Goal: Task Accomplishment & Management: Complete application form

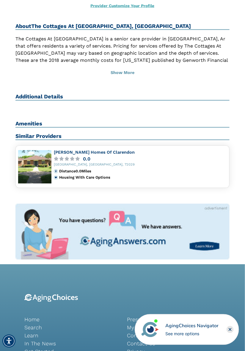
scroll to position [227, 0]
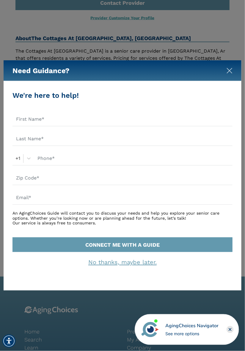
click at [230, 72] on img "Close" at bounding box center [229, 71] width 6 height 6
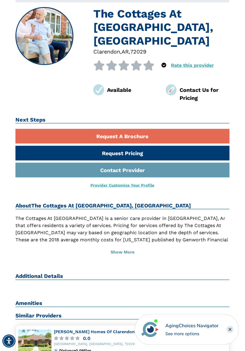
scroll to position [59, 0]
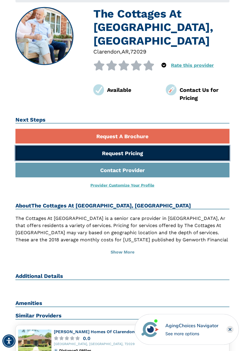
click at [175, 146] on link "Request Pricing" at bounding box center [122, 153] width 214 height 15
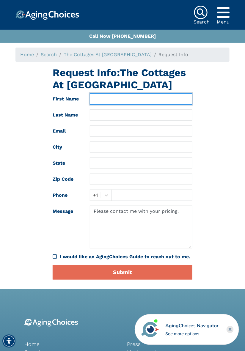
click at [105, 98] on input "text" at bounding box center [141, 98] width 102 height 11
type input "ELIZABETH"
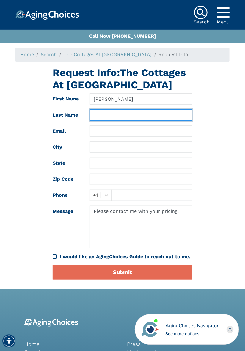
click at [103, 116] on input "text" at bounding box center [141, 114] width 102 height 11
type input "HARDIN"
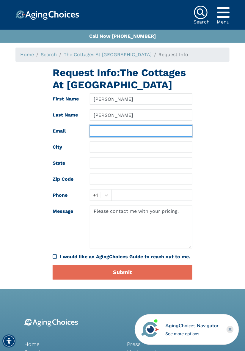
click at [104, 131] on input "text" at bounding box center [141, 130] width 102 height 11
type input "E"
type input "EA_HARDIN@YAHOO.COM"
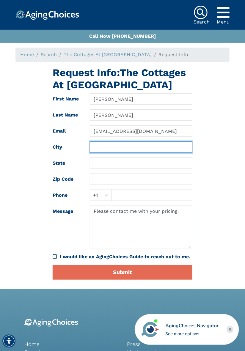
click at [115, 146] on input "text" at bounding box center [141, 146] width 102 height 11
type input "Clarendon"
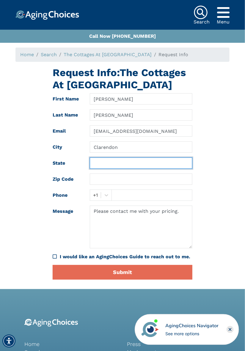
click at [111, 163] on input "text" at bounding box center [141, 162] width 102 height 11
type input "Arkansas"
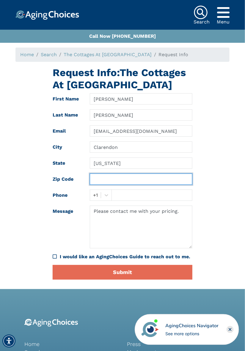
click at [112, 178] on input "text" at bounding box center [141, 178] width 102 height 11
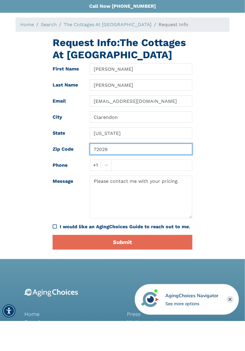
type input "72029"
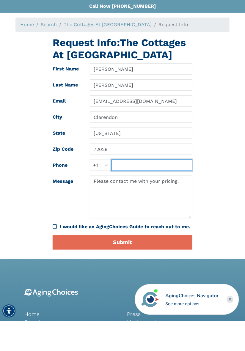
click at [122, 197] on input "text" at bounding box center [151, 194] width 81 height 11
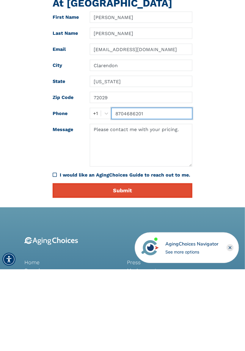
type input "8704686201"
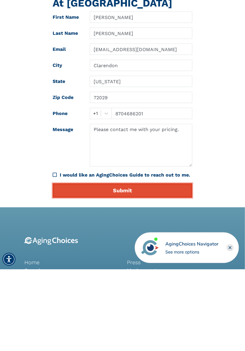
click at [165, 273] on button "Submit" at bounding box center [123, 272] width 140 height 15
